Goal: Navigation & Orientation: Find specific page/section

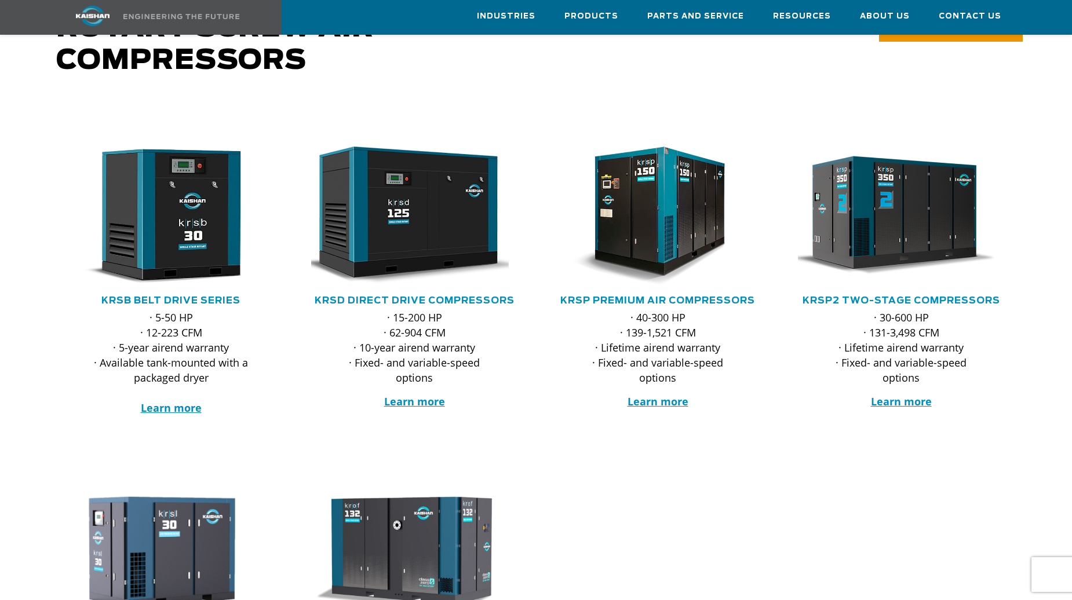
scroll to position [58, 0]
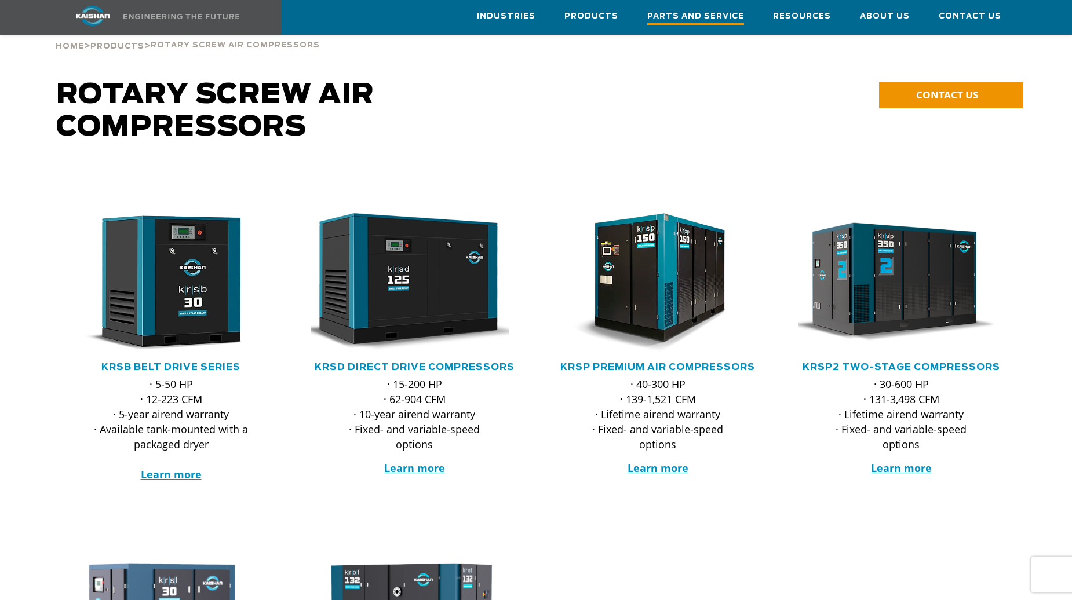
click at [683, 16] on span "Parts and Service" at bounding box center [695, 18] width 97 height 16
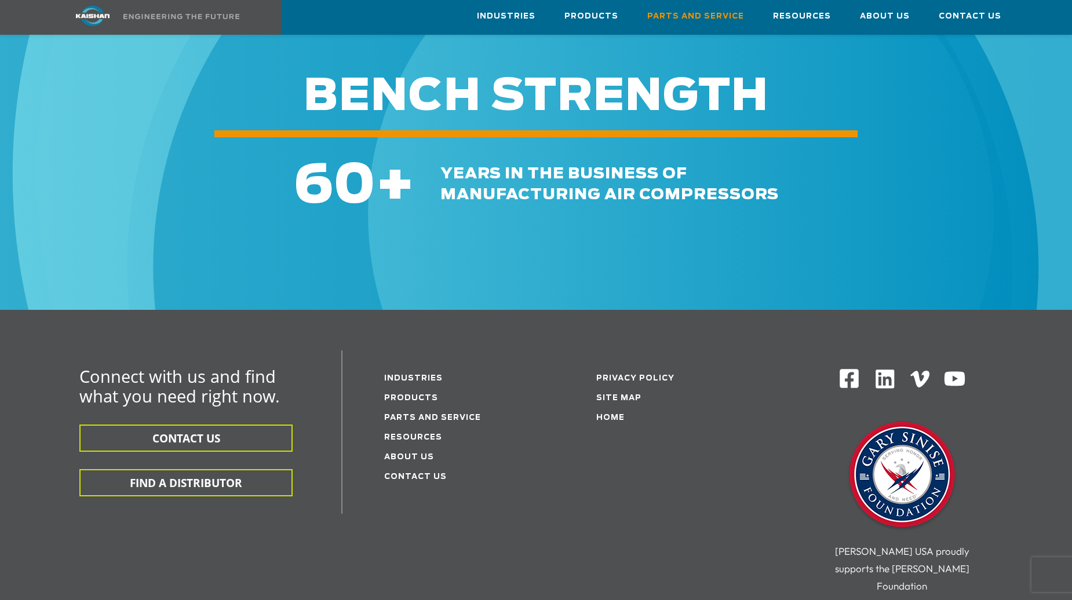
scroll to position [1333, 0]
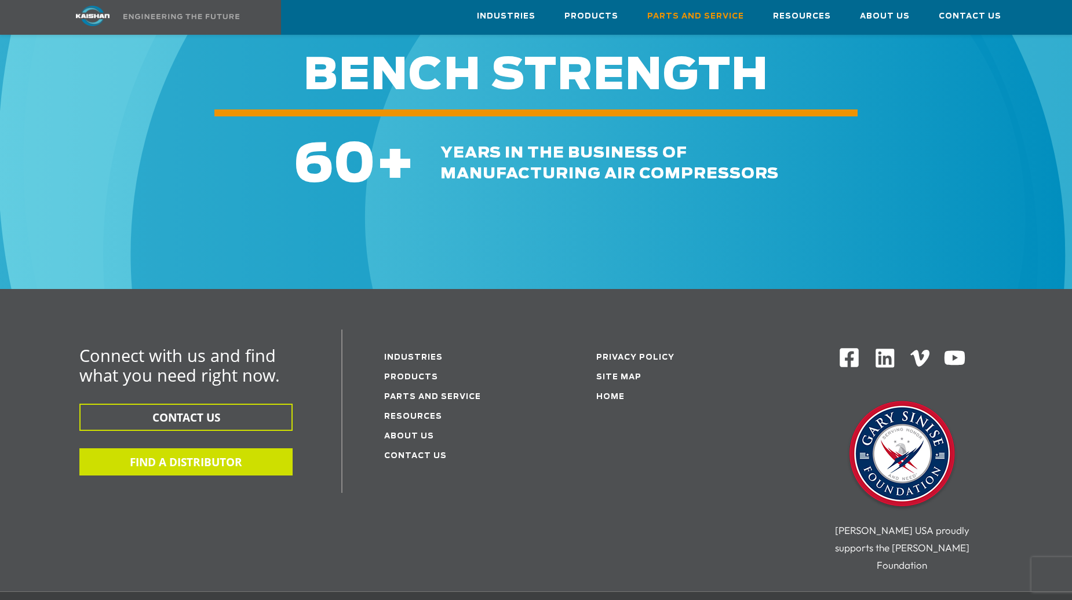
click at [229, 449] on button "FIND A DISTRIBUTOR" at bounding box center [185, 461] width 213 height 27
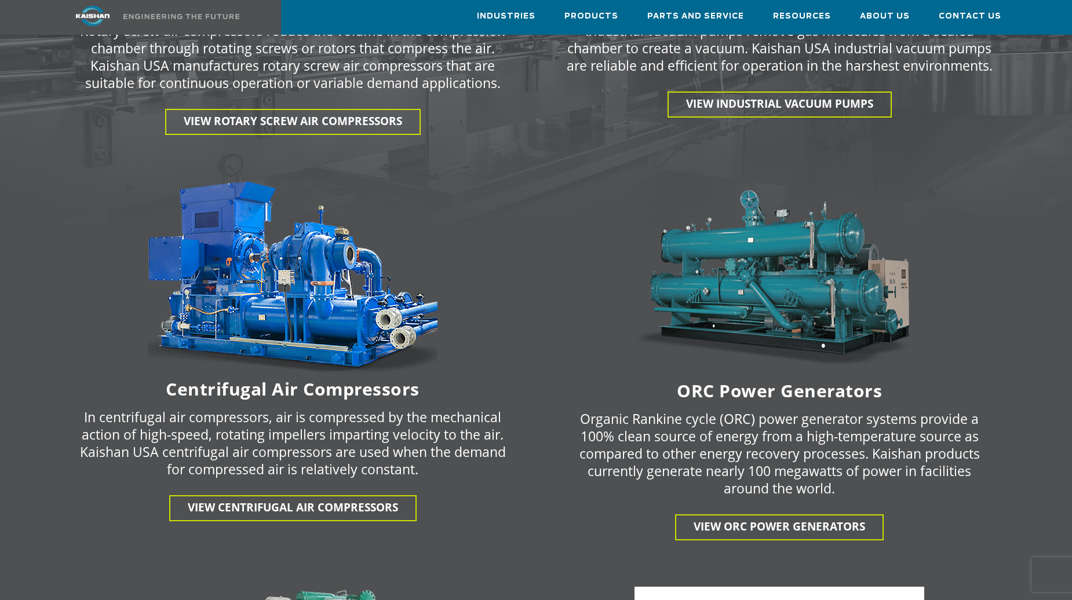
scroll to position [1796, 0]
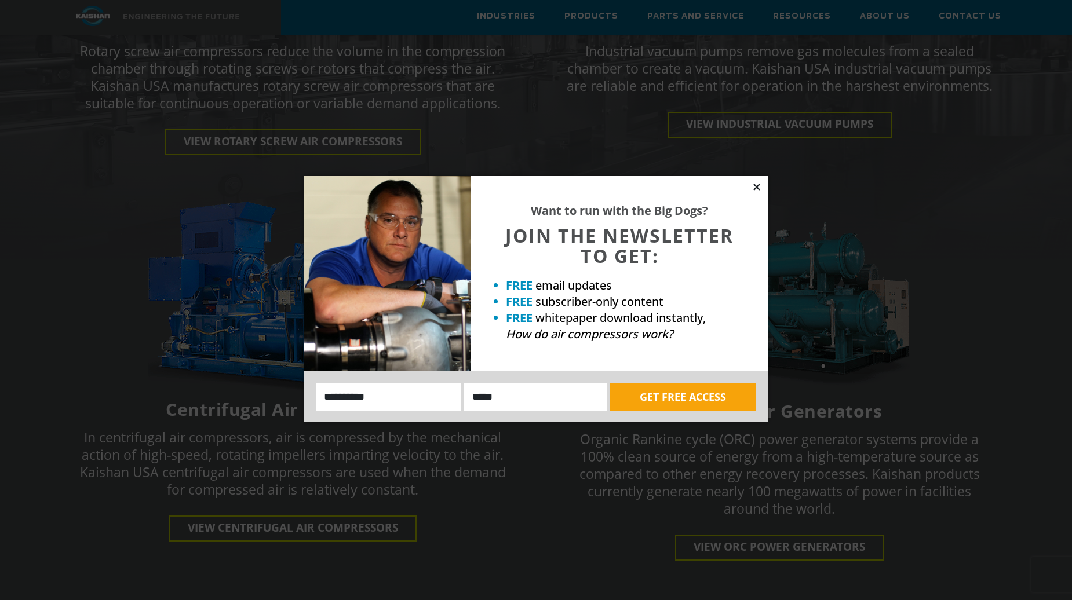
click at [754, 188] on icon at bounding box center [756, 187] width 6 height 6
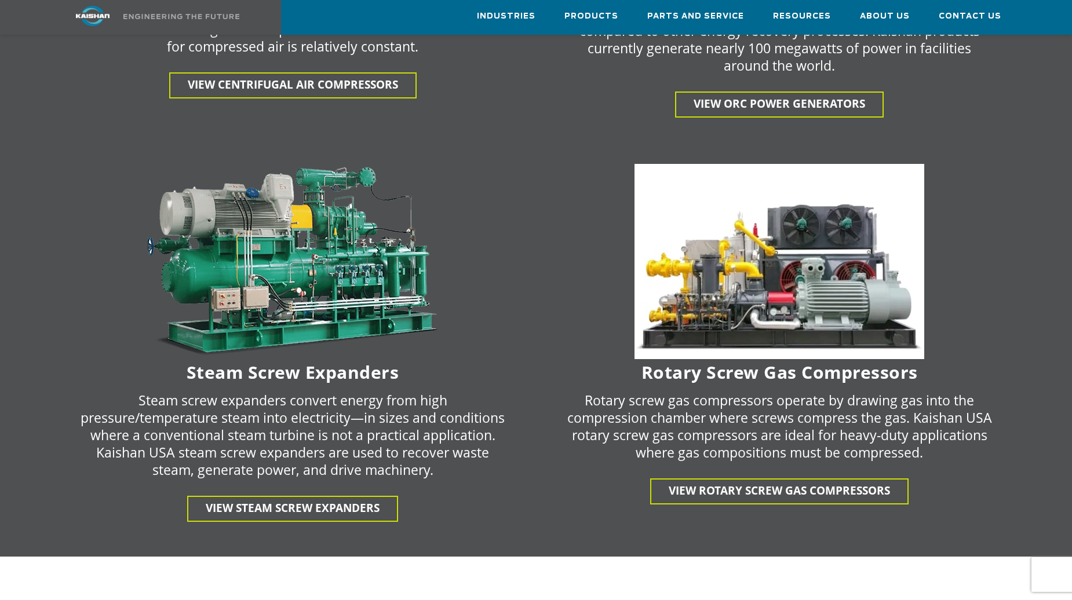
scroll to position [2260, 0]
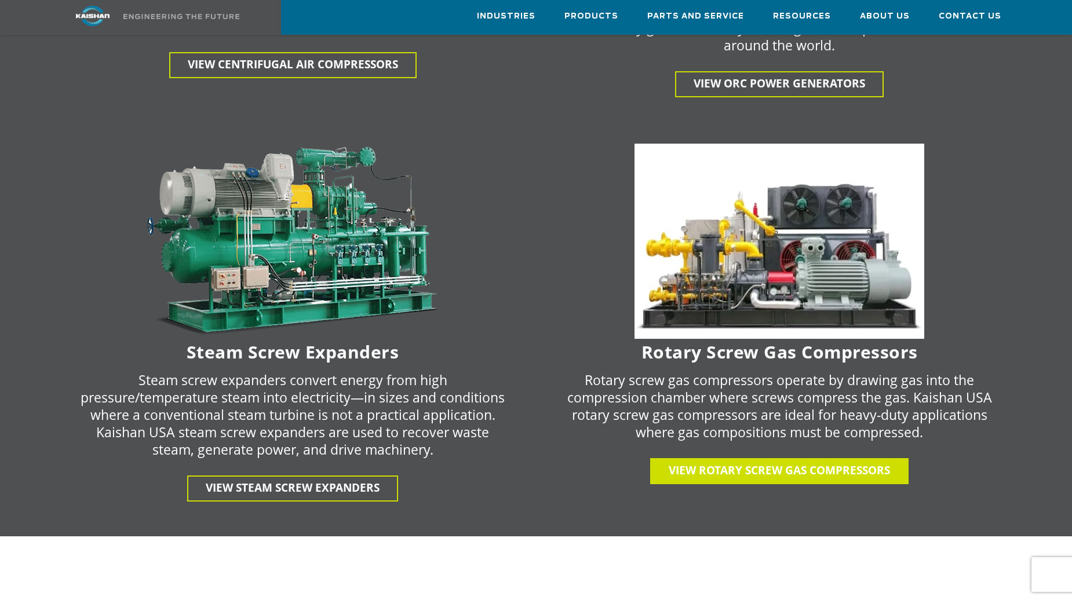
click at [735, 463] on span "View Rotary Screw gas Compressors" at bounding box center [779, 470] width 221 height 15
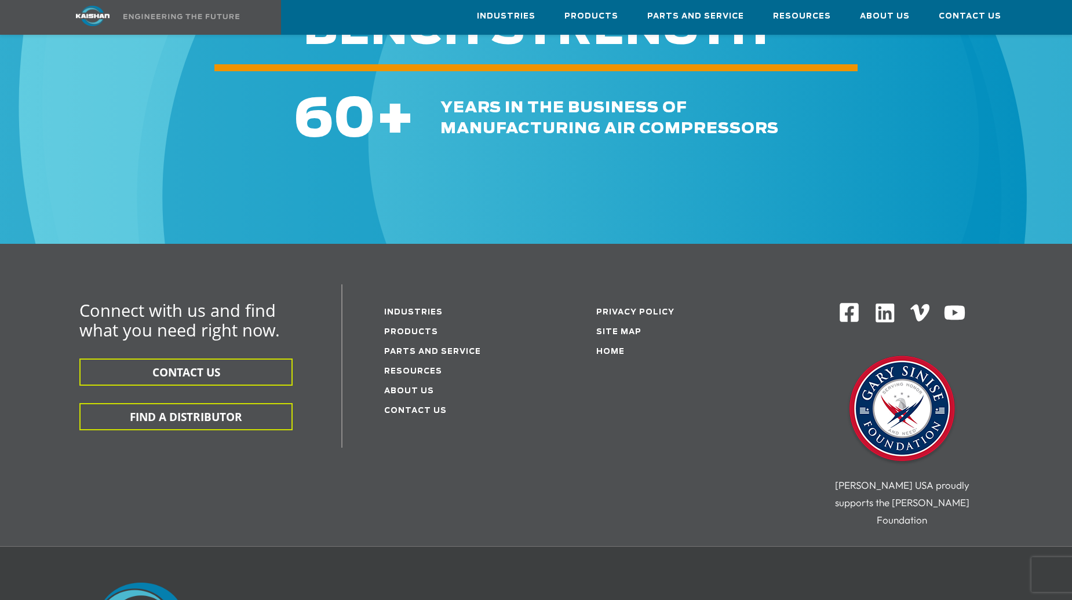
scroll to position [2086, 0]
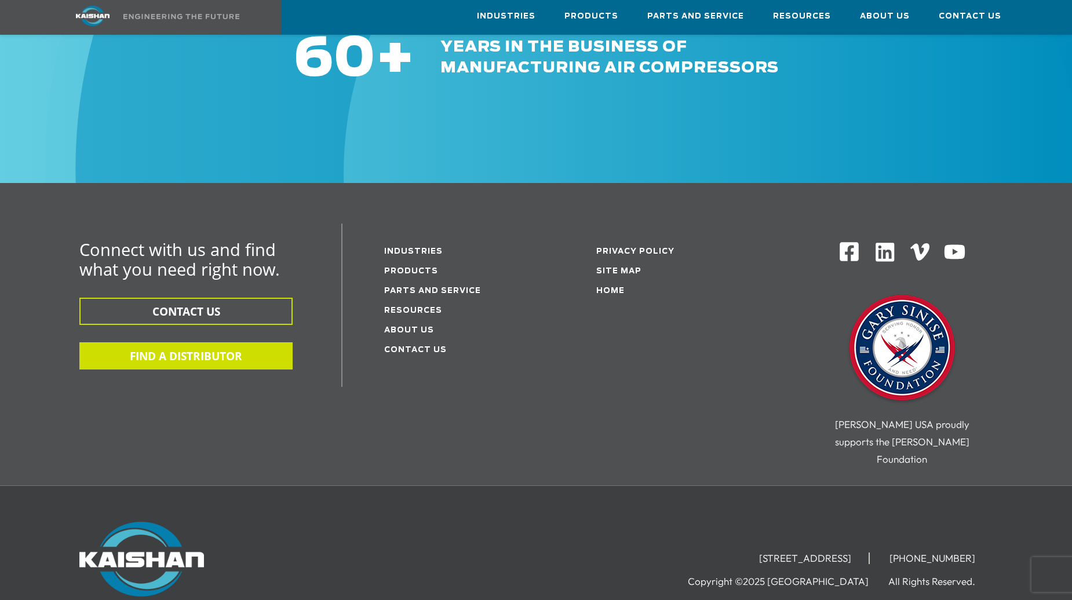
click at [228, 345] on button "FIND A DISTRIBUTOR" at bounding box center [185, 355] width 213 height 27
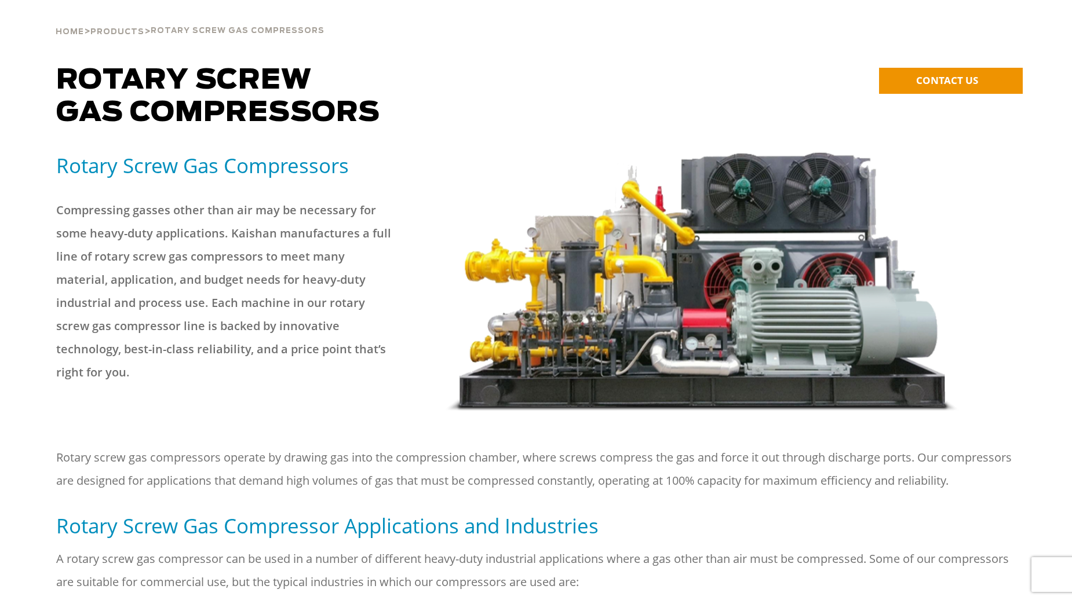
scroll to position [0, 0]
